Goal: Obtain resource: Download file/media

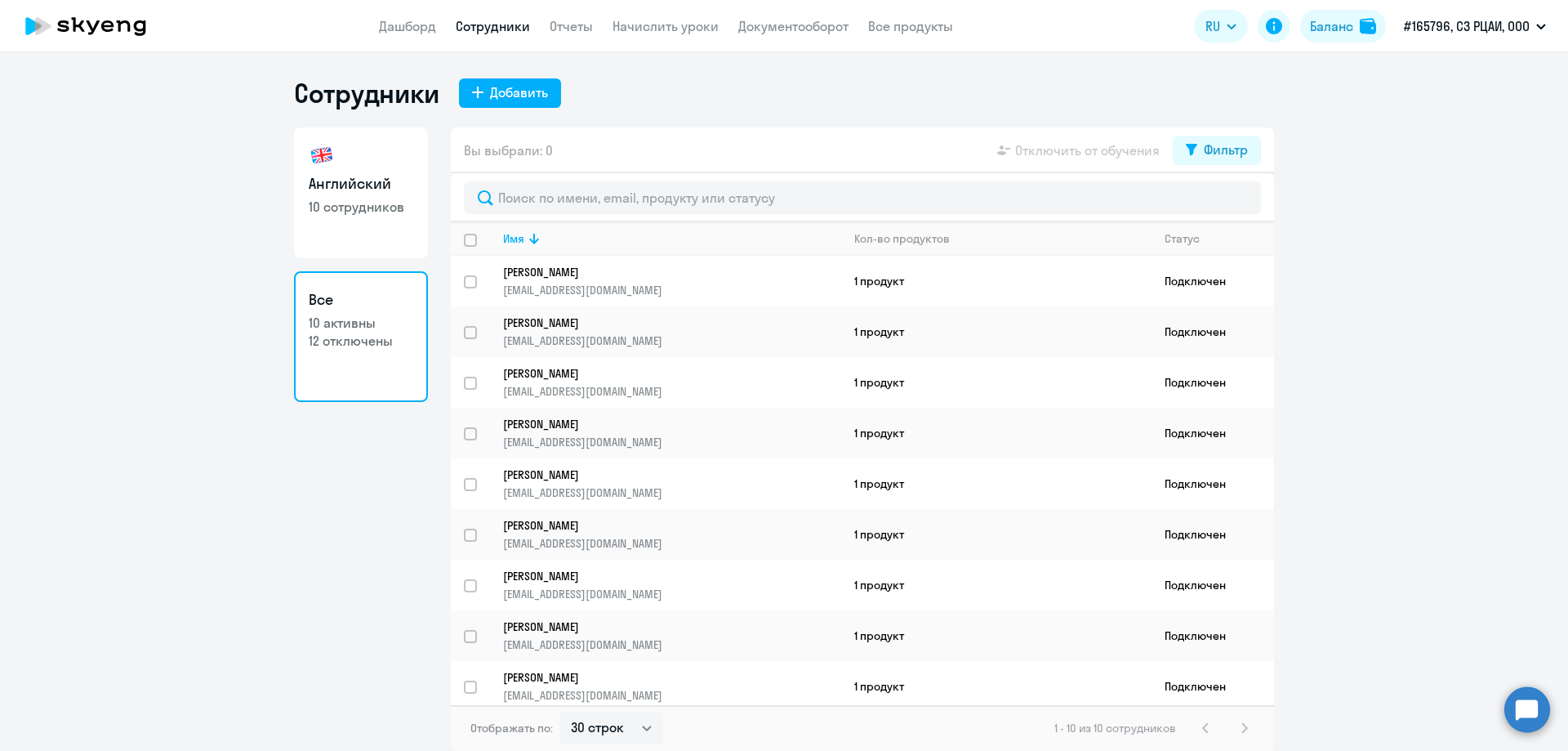
select select "30"
click at [574, 25] on link "Отчеты" at bounding box center [572, 26] width 43 height 16
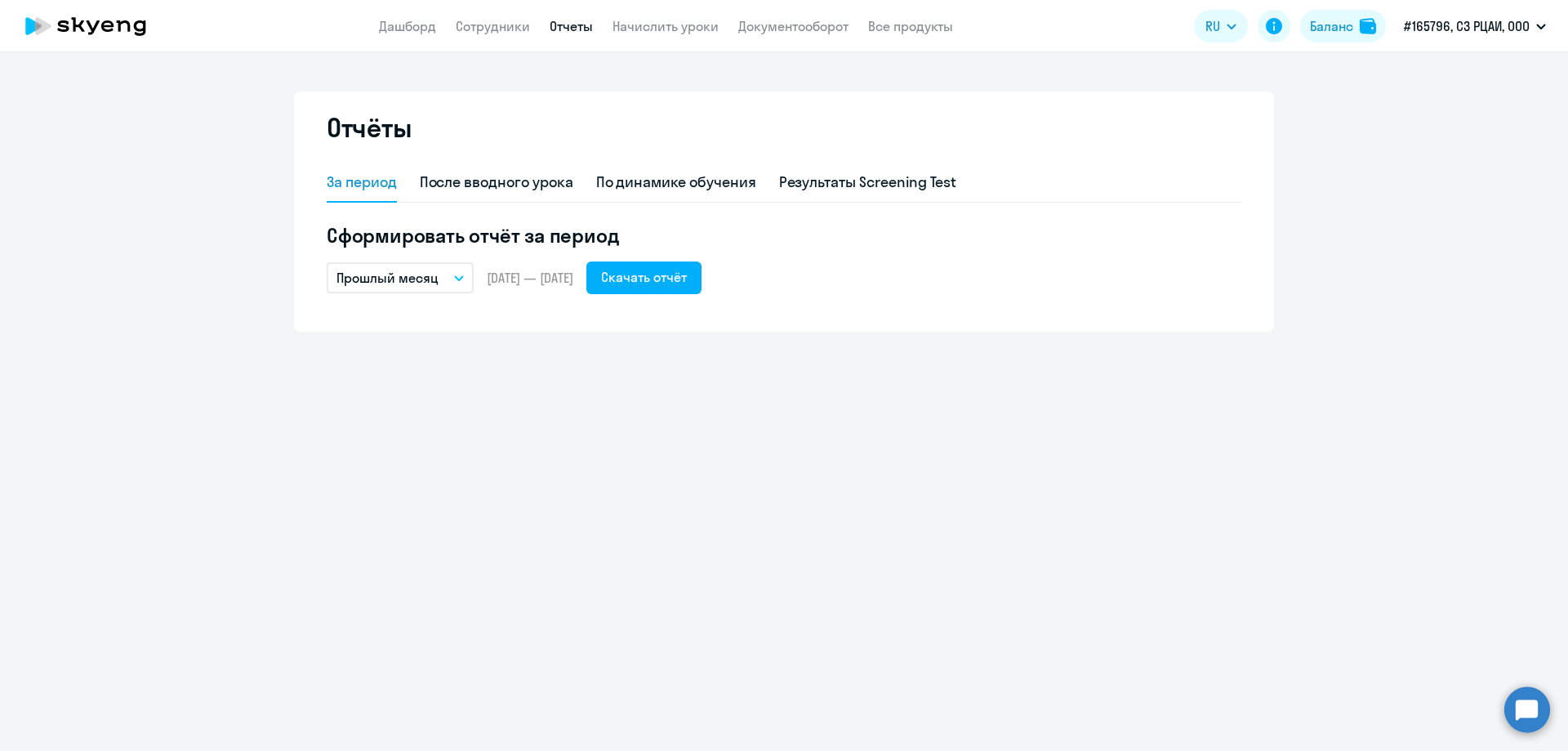
click at [415, 270] on p "Прошлый месяц" at bounding box center [388, 278] width 102 height 20
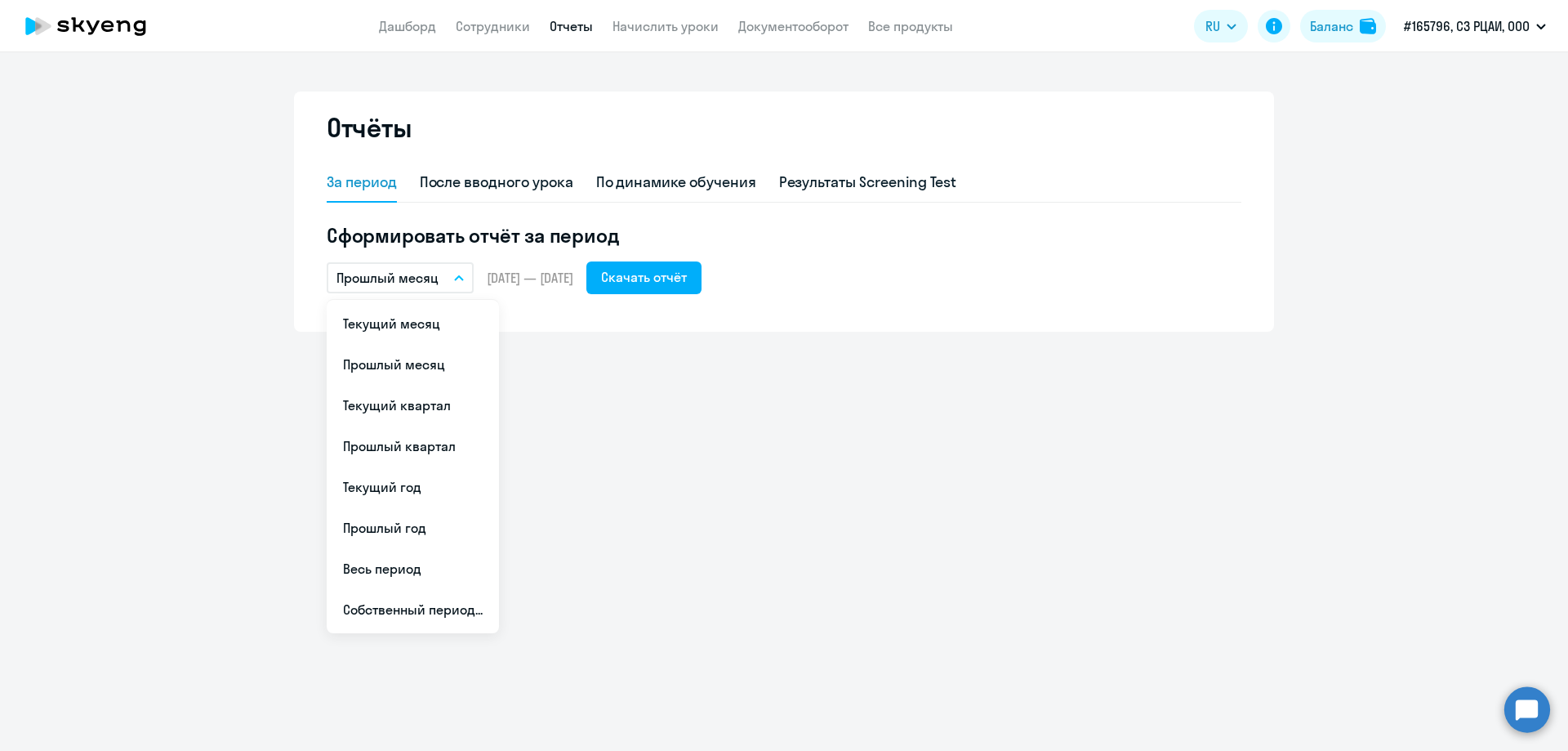
drag, startPoint x: 773, startPoint y: 402, endPoint x: 783, endPoint y: 384, distance: 20.6
click at [778, 398] on div "Отчёты За период После вводного урока По динамике обучения Результаты Screening…" at bounding box center [784, 401] width 1568 height 698
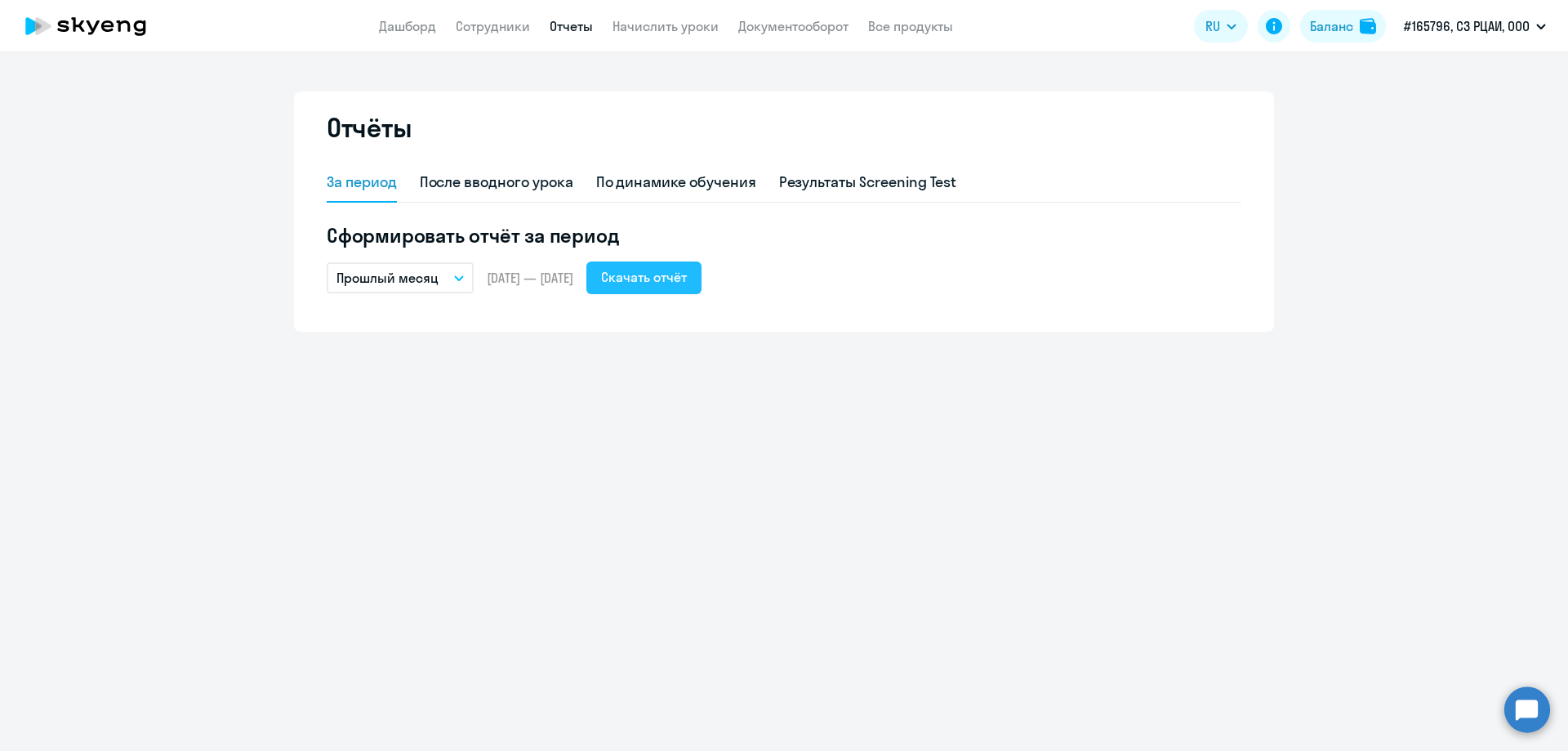
click at [687, 278] on div "Скачать отчёт" at bounding box center [644, 277] width 86 height 20
